Goal: Transaction & Acquisition: Obtain resource

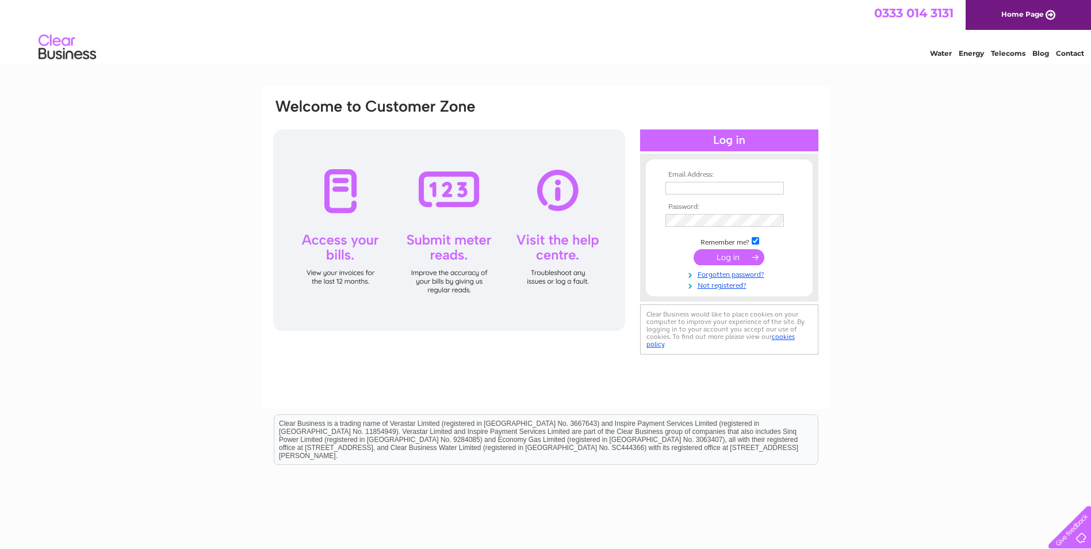
type input "bursar@harlestone.northants-ecl.gov.uk"
click at [723, 257] on input "submit" at bounding box center [729, 257] width 71 height 16
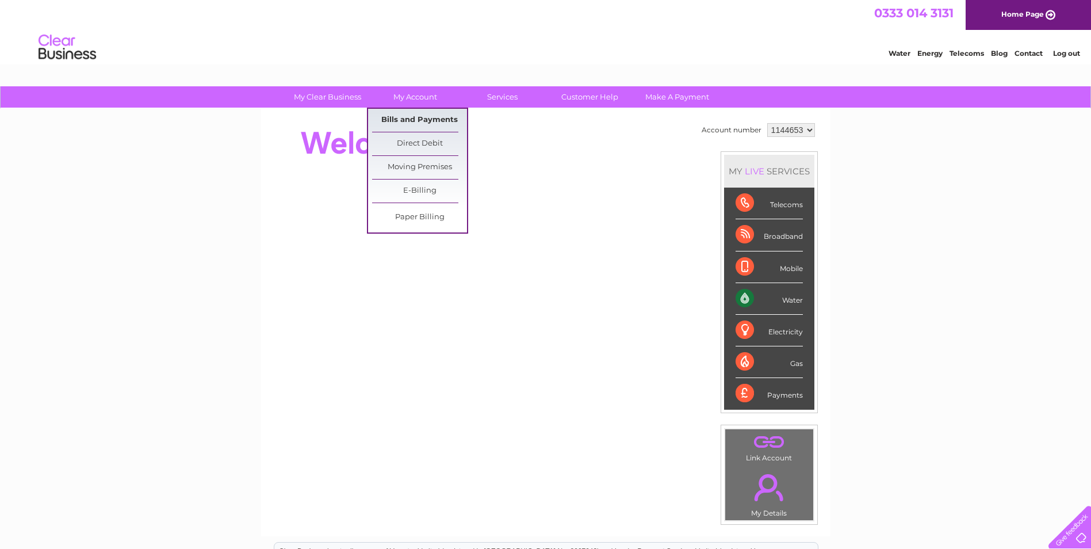
click at [422, 117] on link "Bills and Payments" at bounding box center [419, 120] width 95 height 23
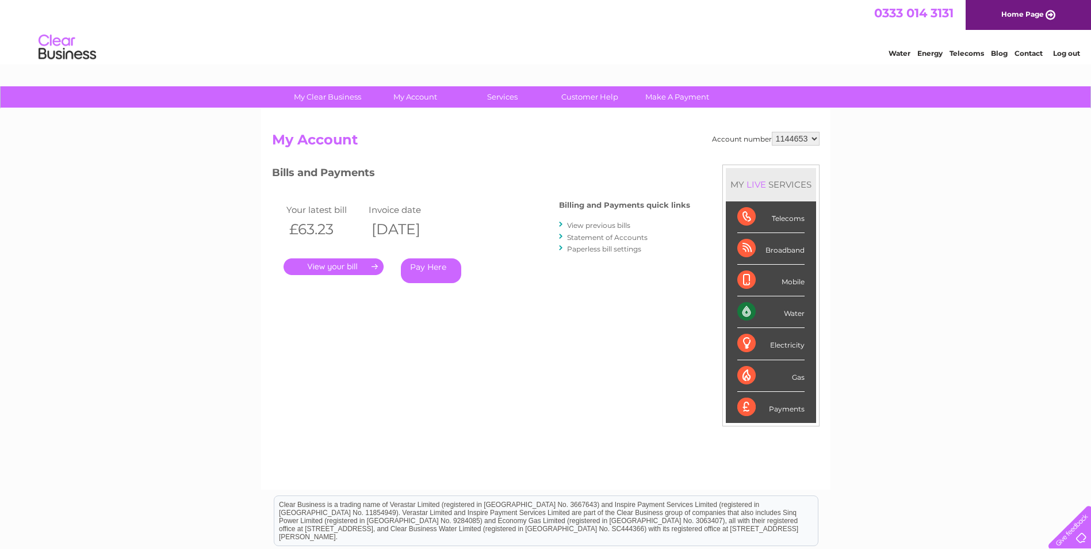
click at [349, 262] on link "." at bounding box center [334, 266] width 100 height 17
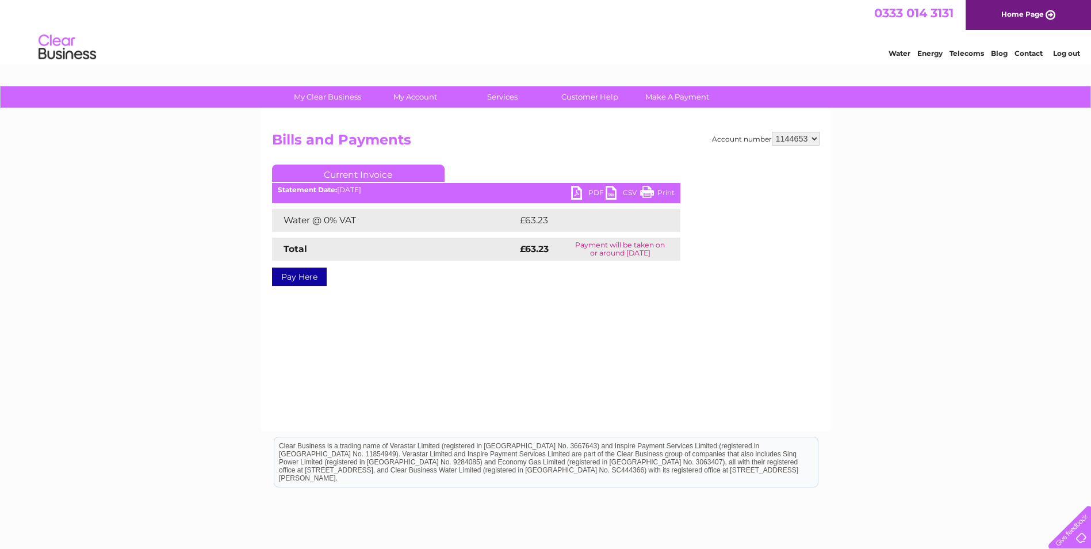
click at [589, 190] on link "PDF" at bounding box center [588, 194] width 35 height 17
